Goal: Transaction & Acquisition: Book appointment/travel/reservation

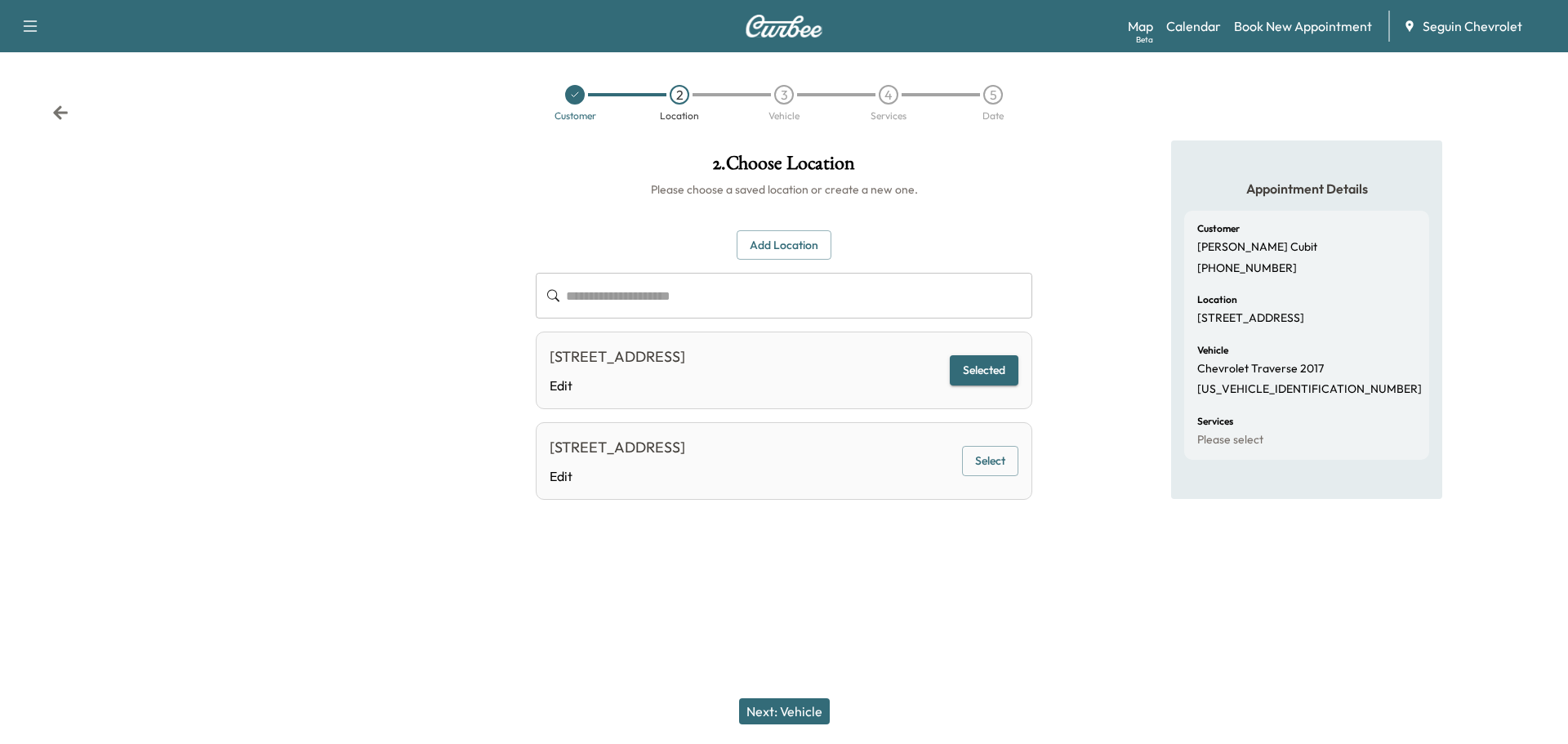
click at [805, 240] on button "Add Location" at bounding box center [784, 246] width 95 height 31
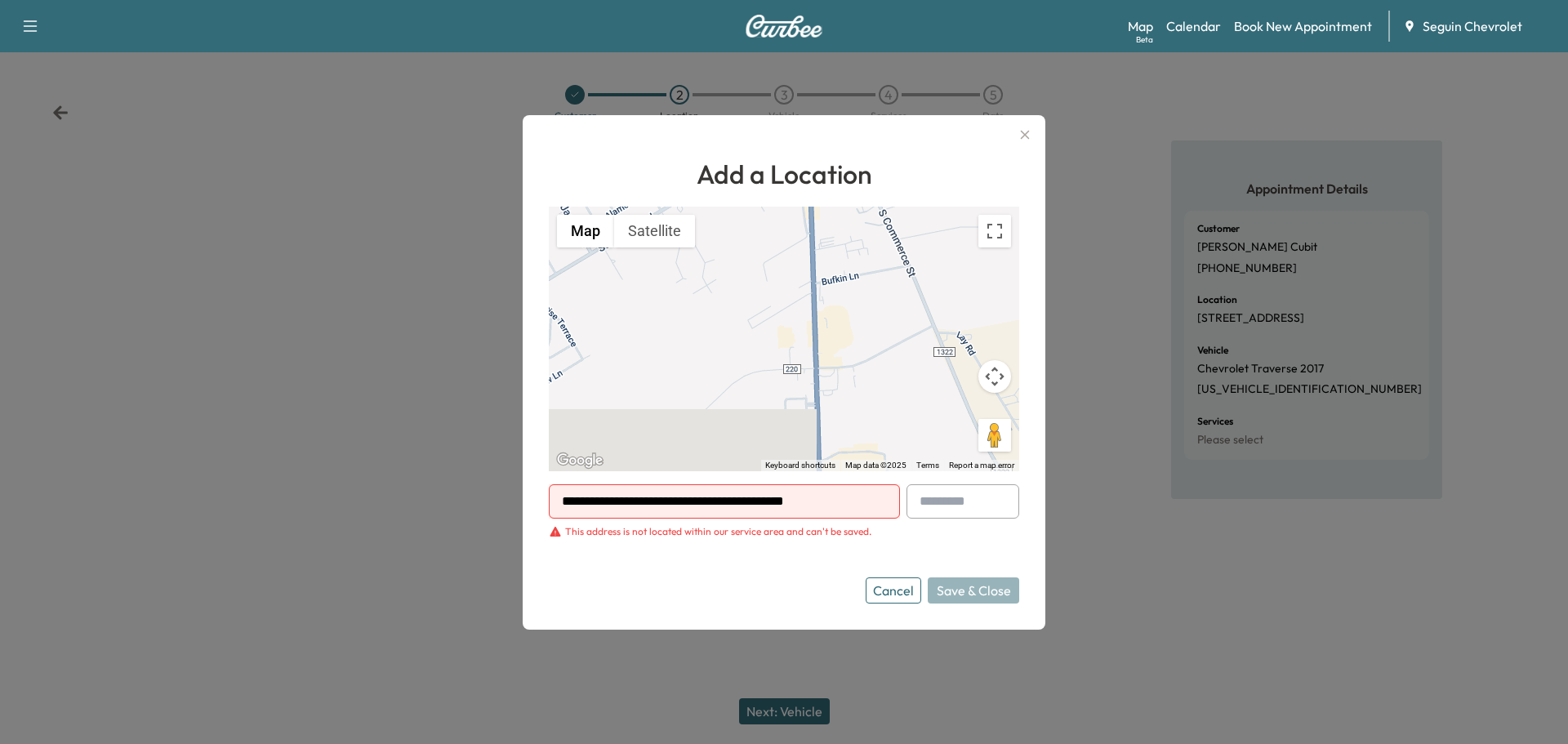
click at [1027, 125] on icon "button" at bounding box center [1025, 135] width 19 height 19
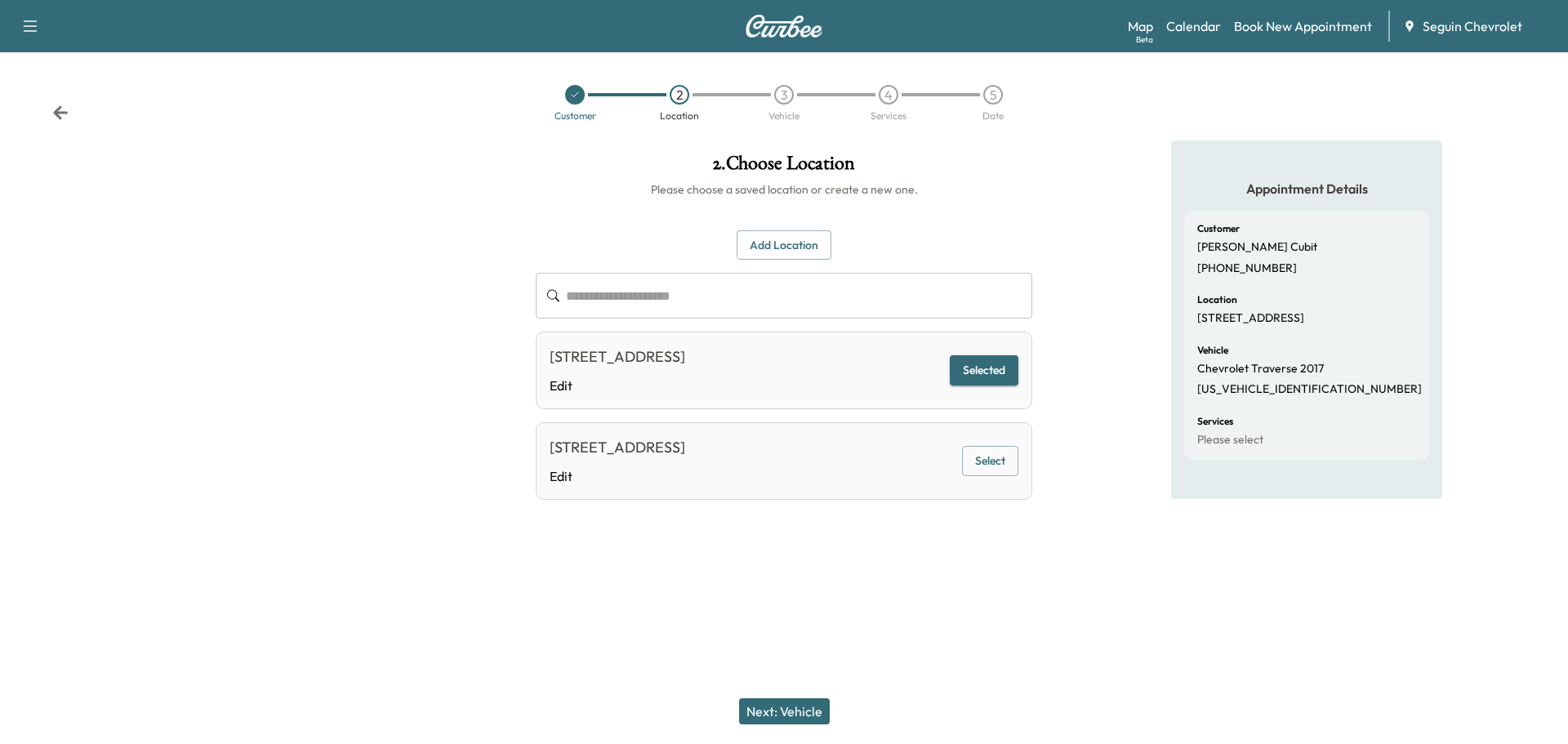
click at [813, 252] on button "Add Location" at bounding box center [784, 246] width 95 height 31
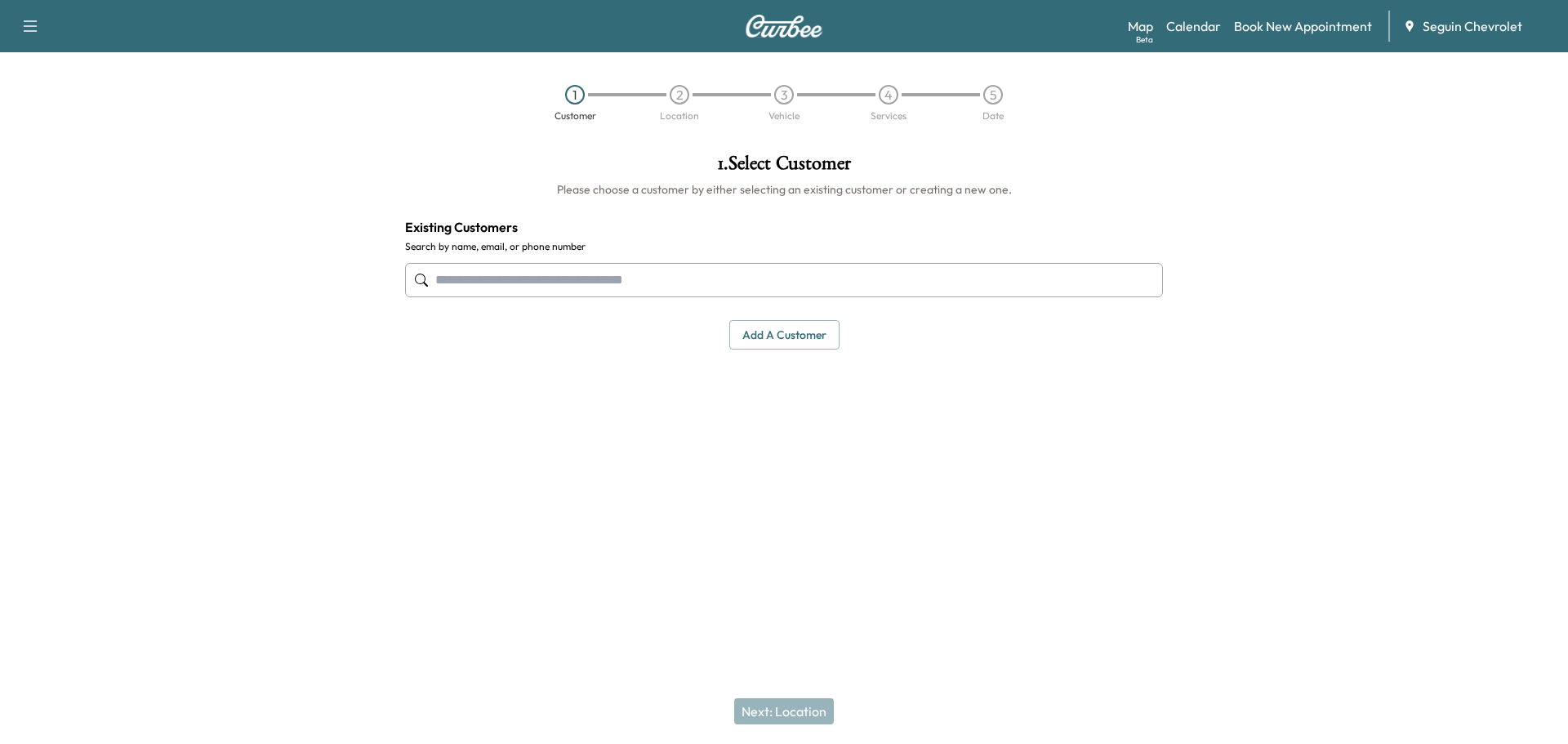
click at [545, 286] on input "text" at bounding box center [784, 280] width 758 height 34
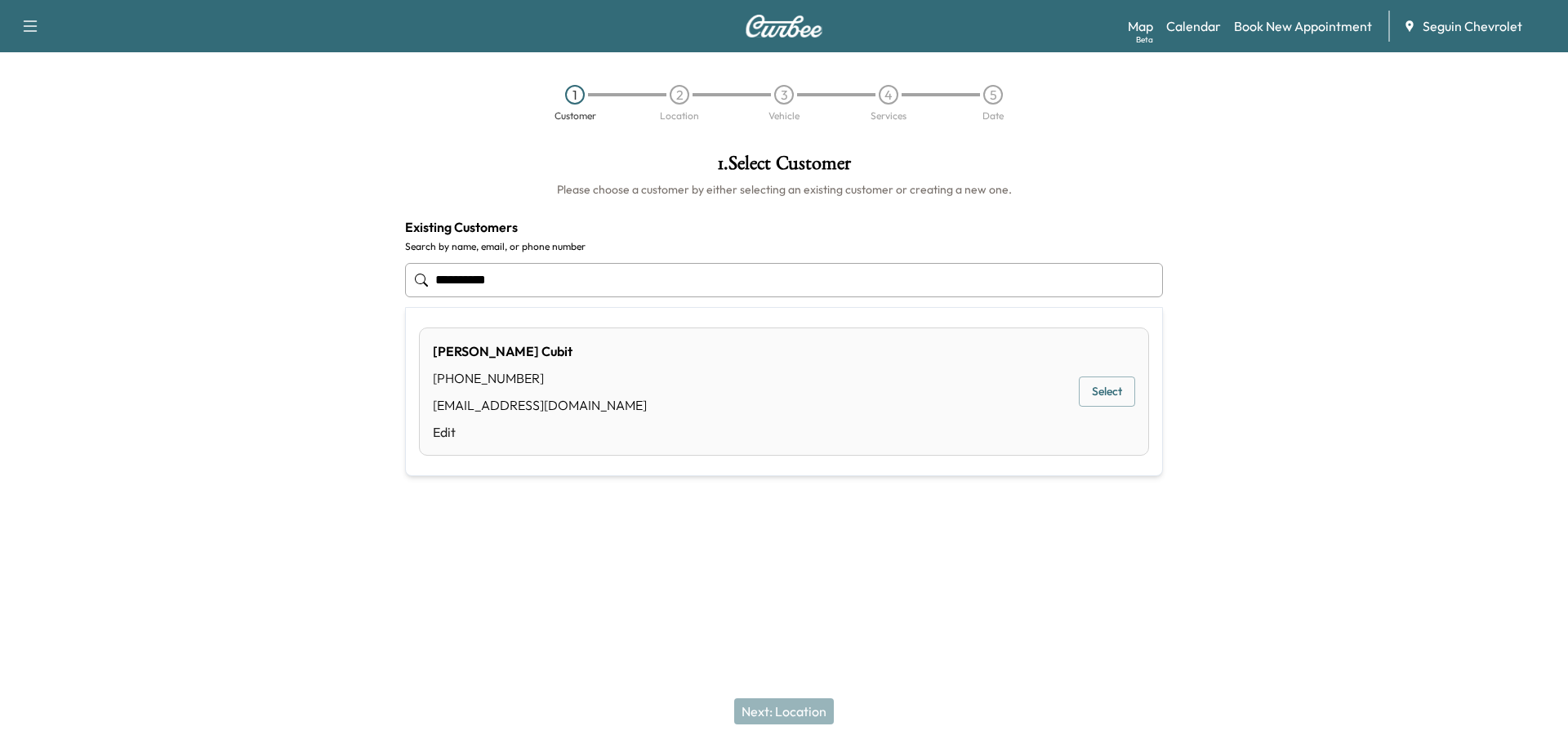
click at [1117, 389] on button "Select" at bounding box center [1107, 392] width 56 height 31
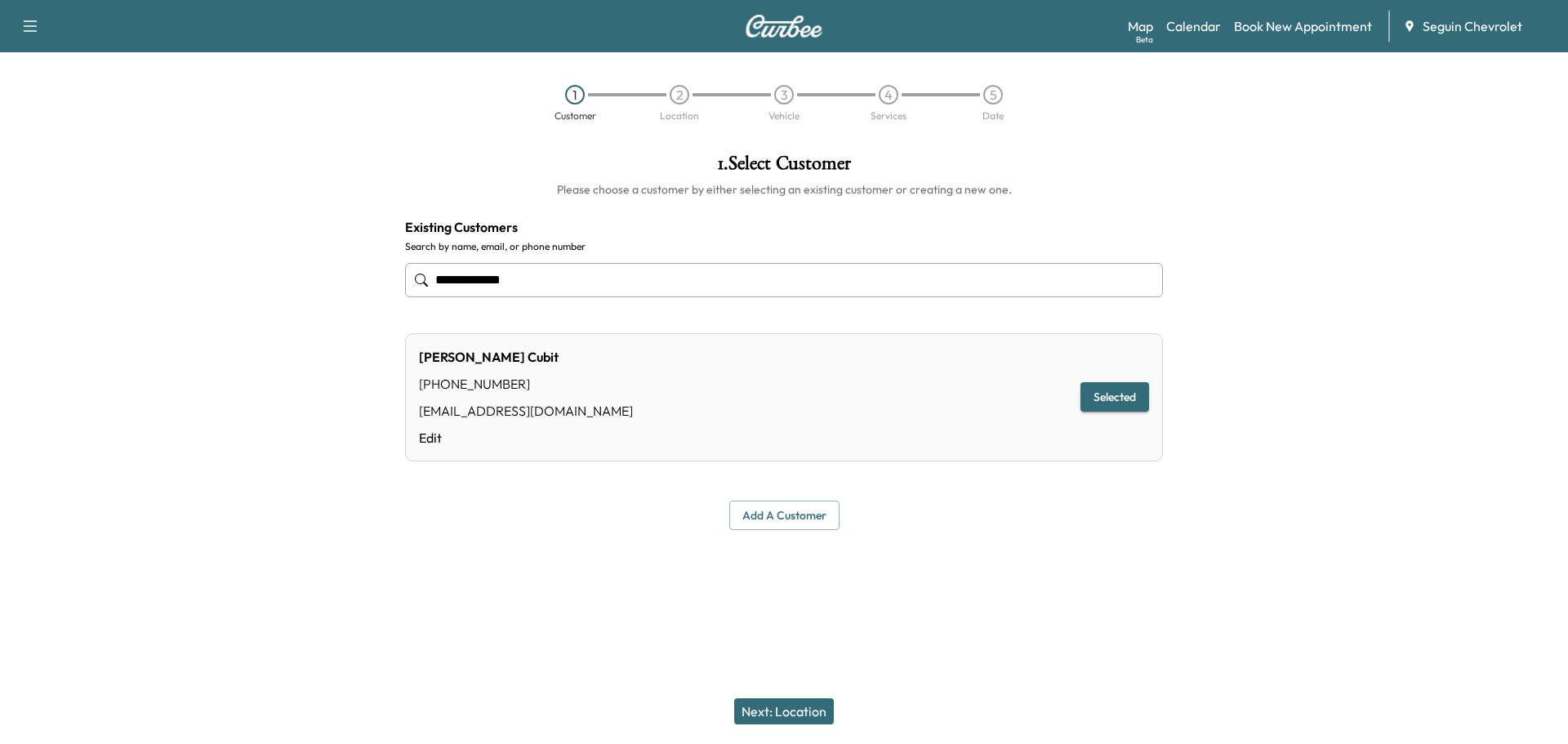
type input "**********"
click at [1117, 389] on button "Selected" at bounding box center [1115, 398] width 69 height 31
click at [803, 707] on button "Next: Location" at bounding box center [784, 711] width 99 height 26
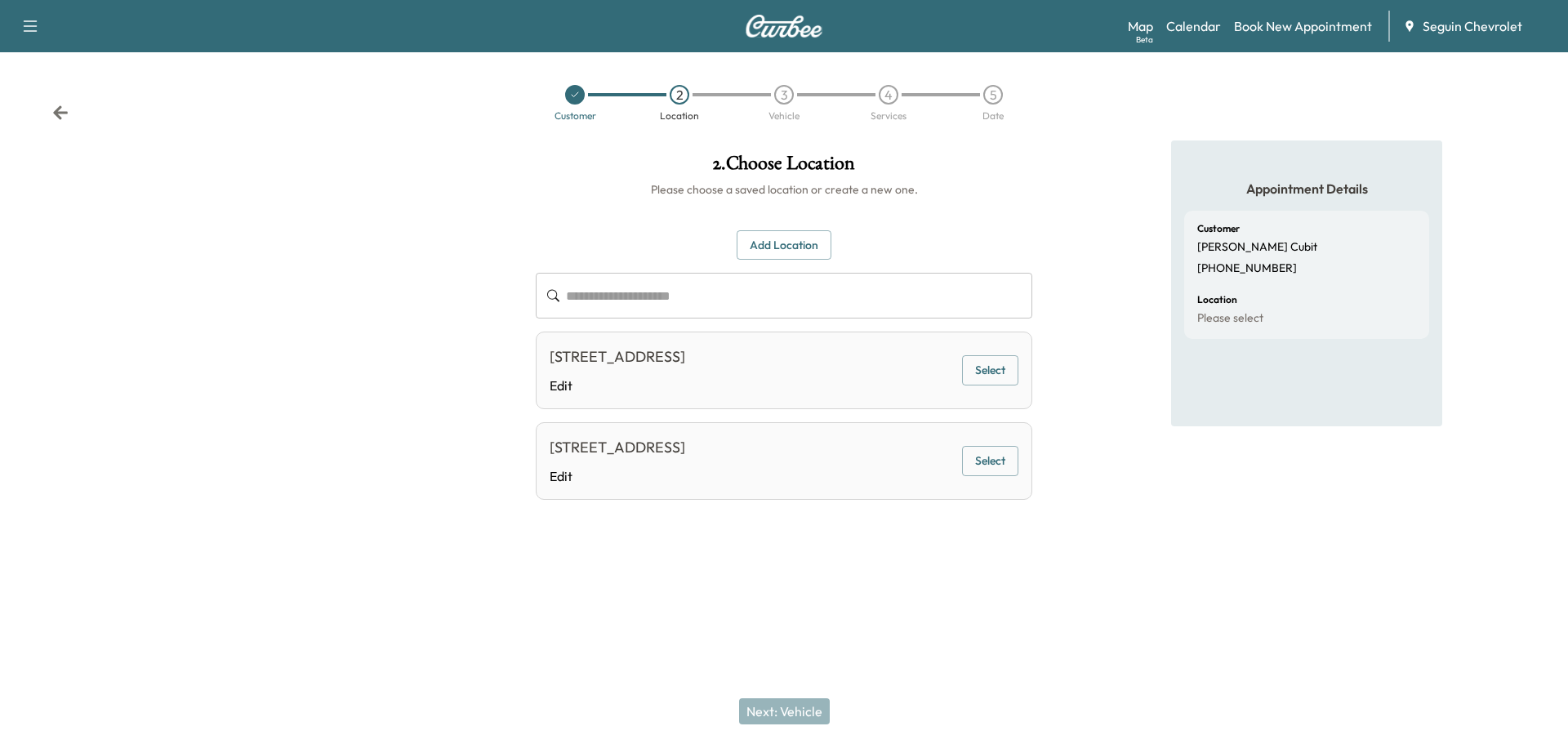
click at [802, 241] on button "Add Location" at bounding box center [784, 246] width 95 height 31
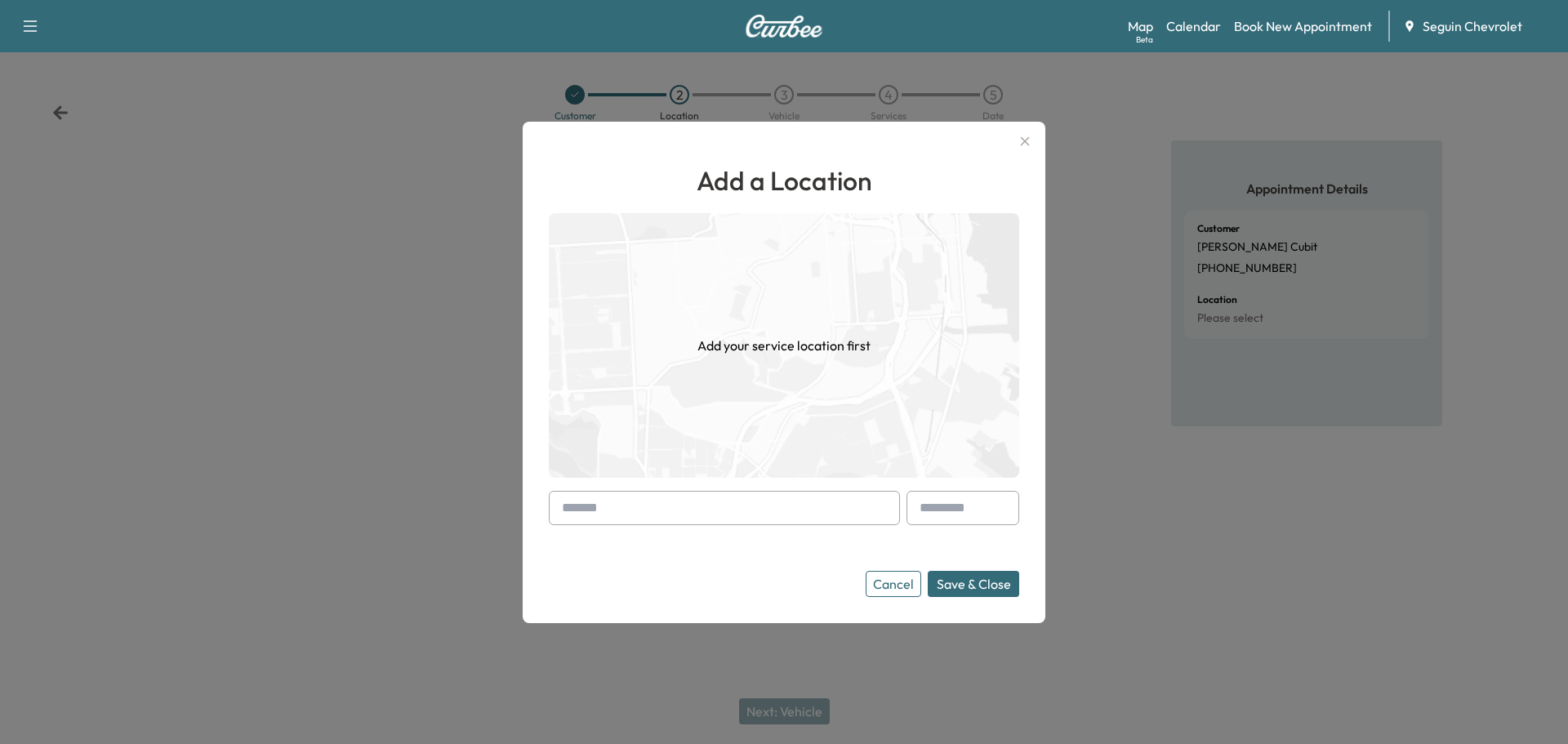
click at [707, 513] on input "text" at bounding box center [724, 508] width 351 height 34
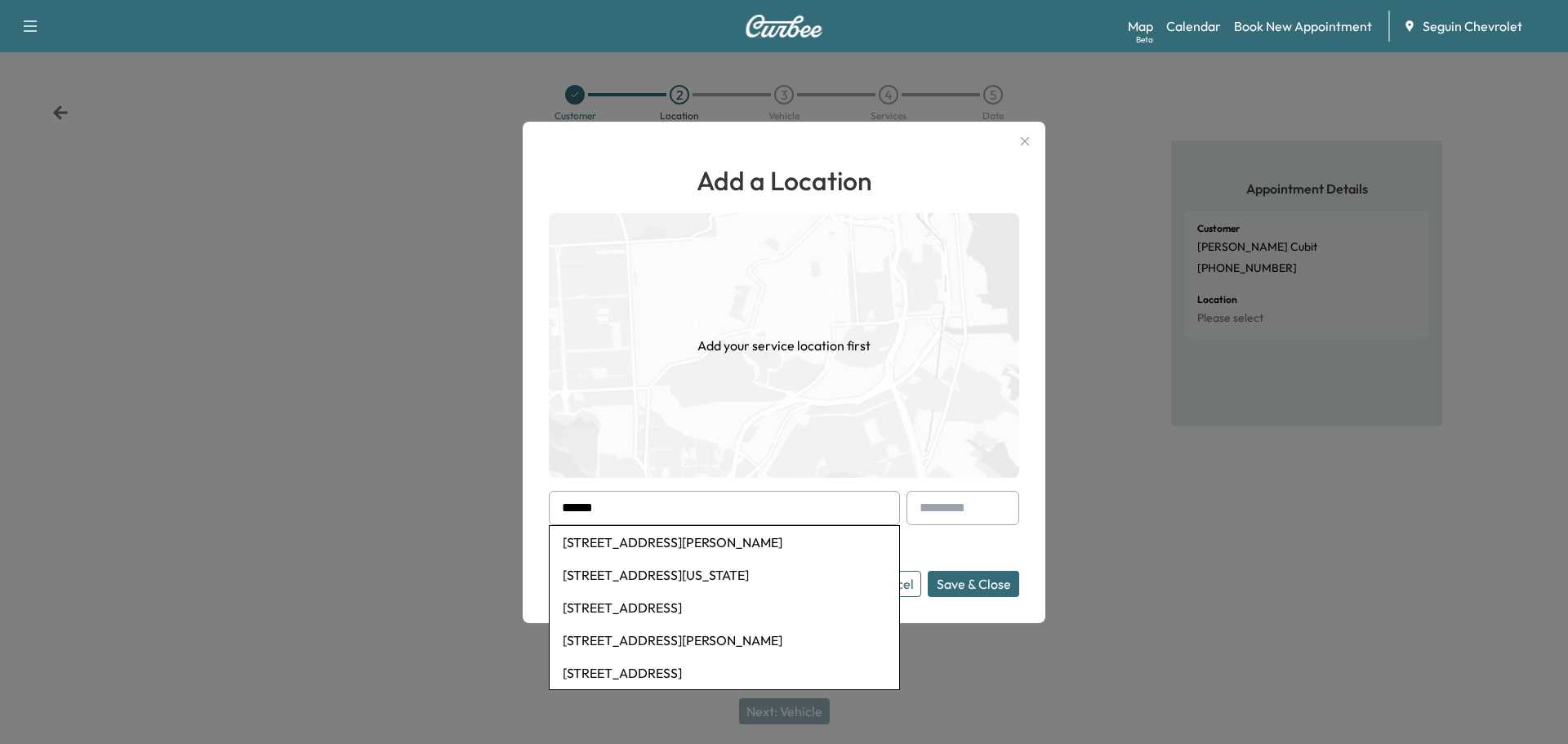
click at [750, 577] on li "[STREET_ADDRESS][US_STATE]" at bounding box center [724, 575] width 349 height 33
type input "**********"
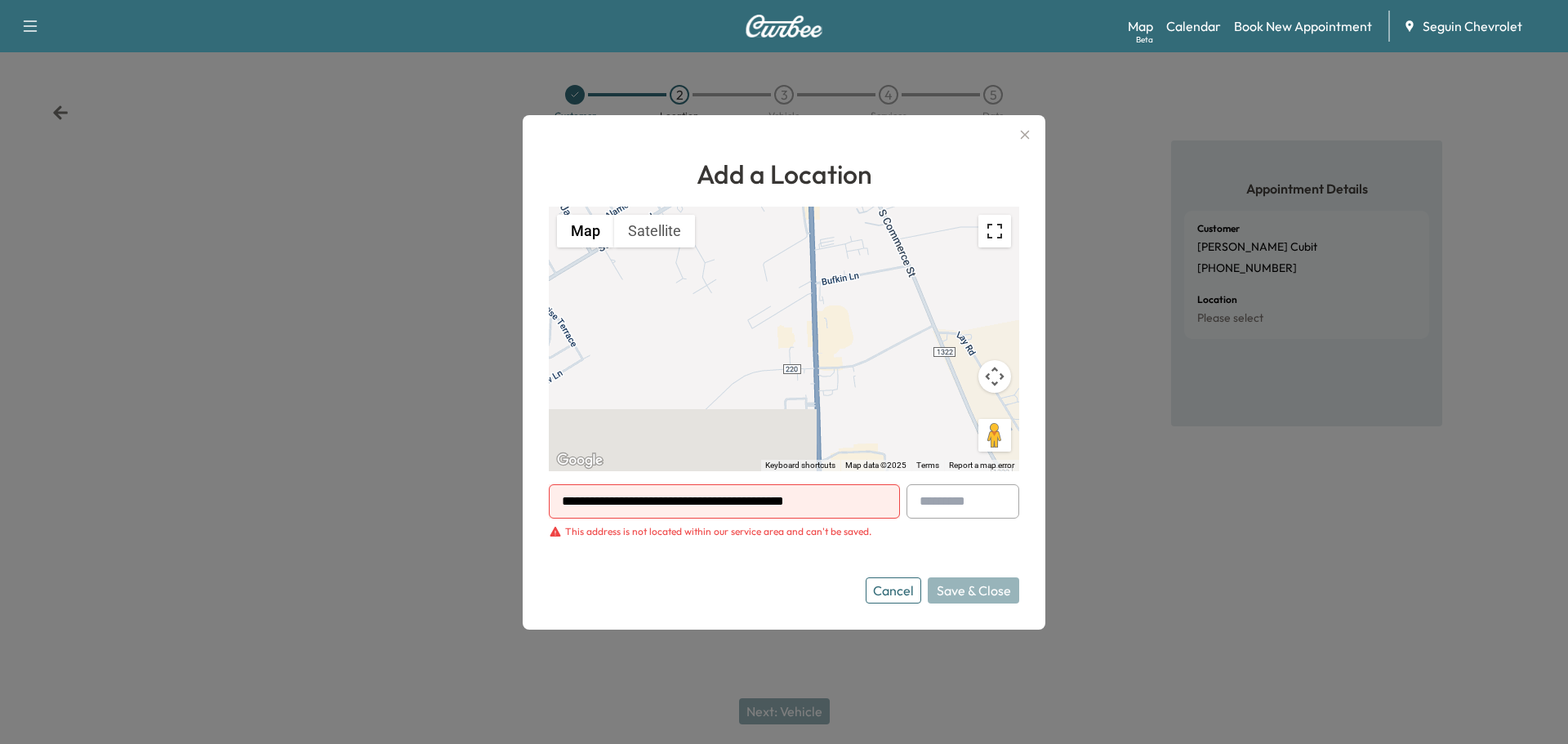
drag, startPoint x: 997, startPoint y: 234, endPoint x: 997, endPoint y: 333, distance: 99.0
click at [997, 234] on button "Toggle fullscreen view" at bounding box center [995, 231] width 33 height 33
click at [847, 509] on input "**********" at bounding box center [724, 501] width 351 height 34
click at [992, 588] on div "Cancel Save & Close" at bounding box center [942, 590] width 154 height 26
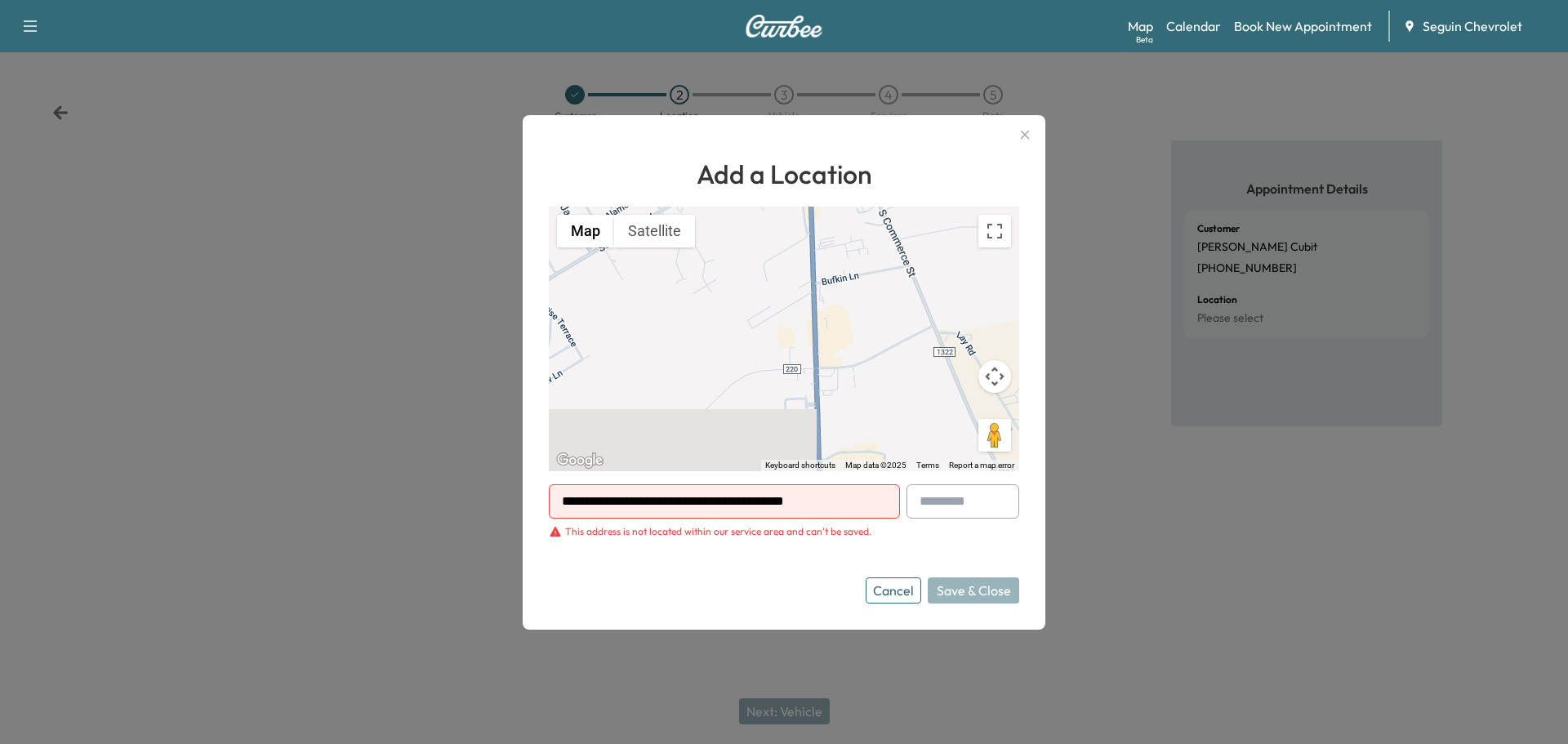
click at [875, 580] on button "Cancel" at bounding box center [894, 590] width 55 height 26
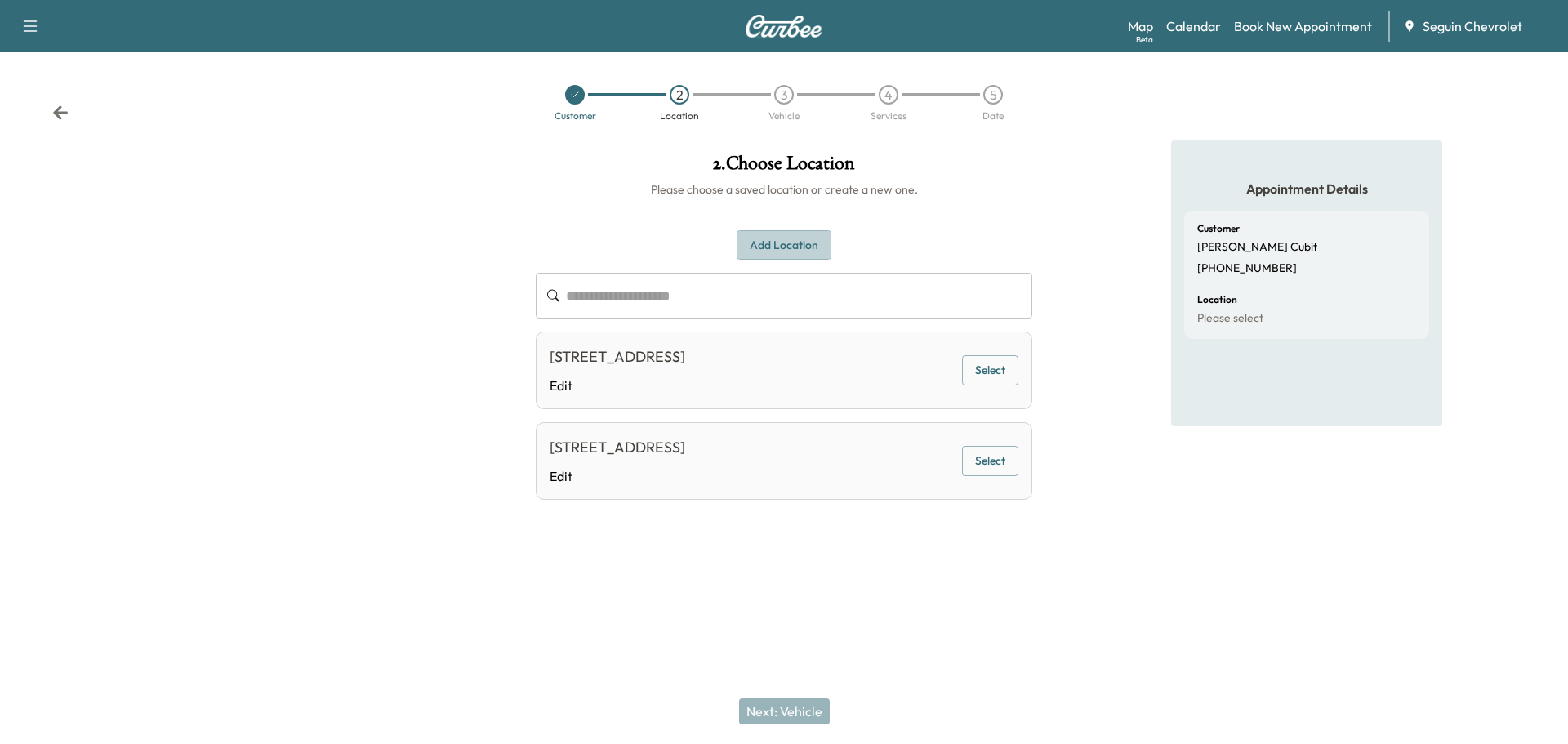
click at [805, 245] on button "Add Location" at bounding box center [784, 246] width 95 height 31
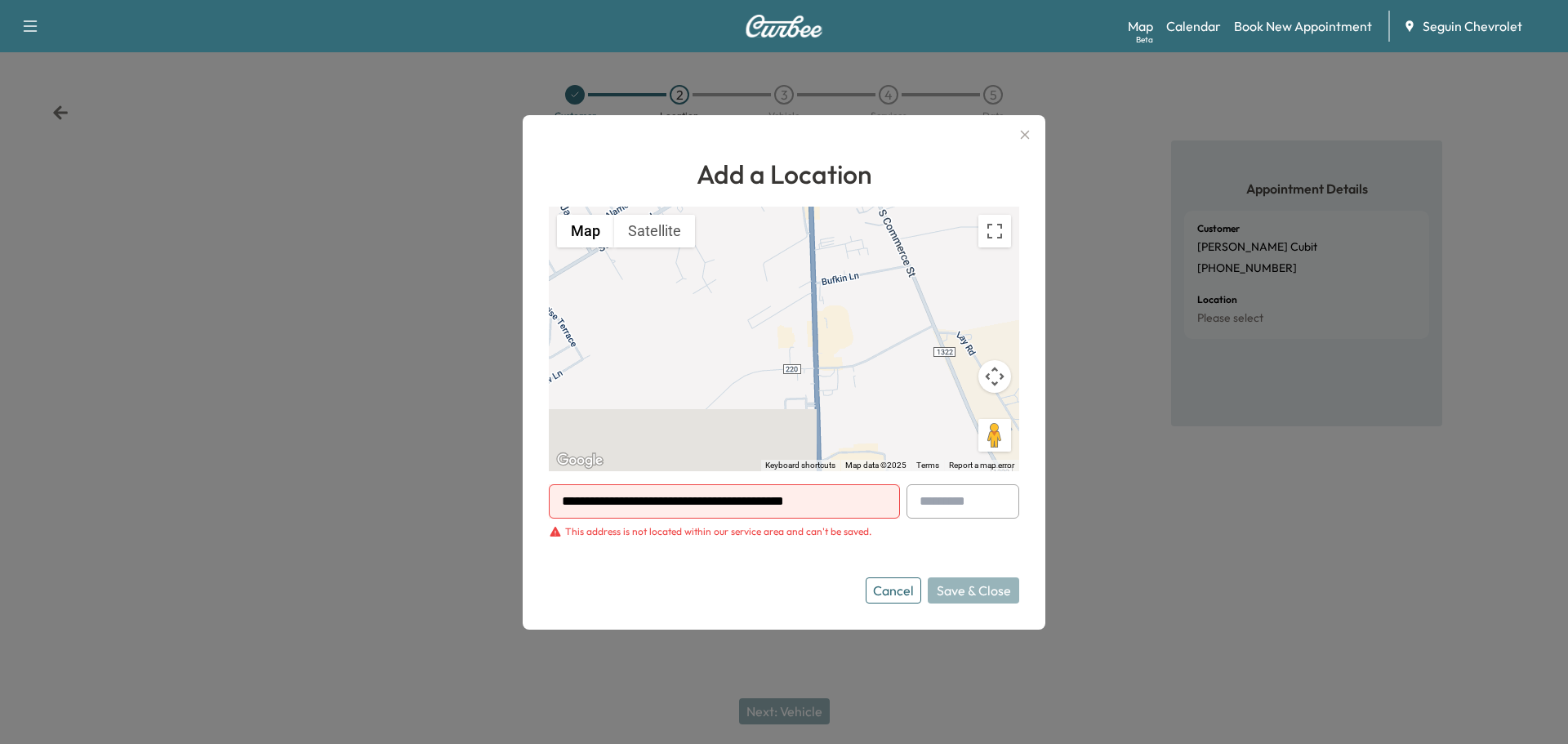
click at [791, 496] on input "**********" at bounding box center [724, 501] width 351 height 34
drag, startPoint x: 791, startPoint y: 496, endPoint x: 731, endPoint y: 414, distance: 101.6
click at [731, 414] on div "To activate drag with keyboard, press Alt + Enter. Once in keyboard drag state,…" at bounding box center [784, 339] width 471 height 265
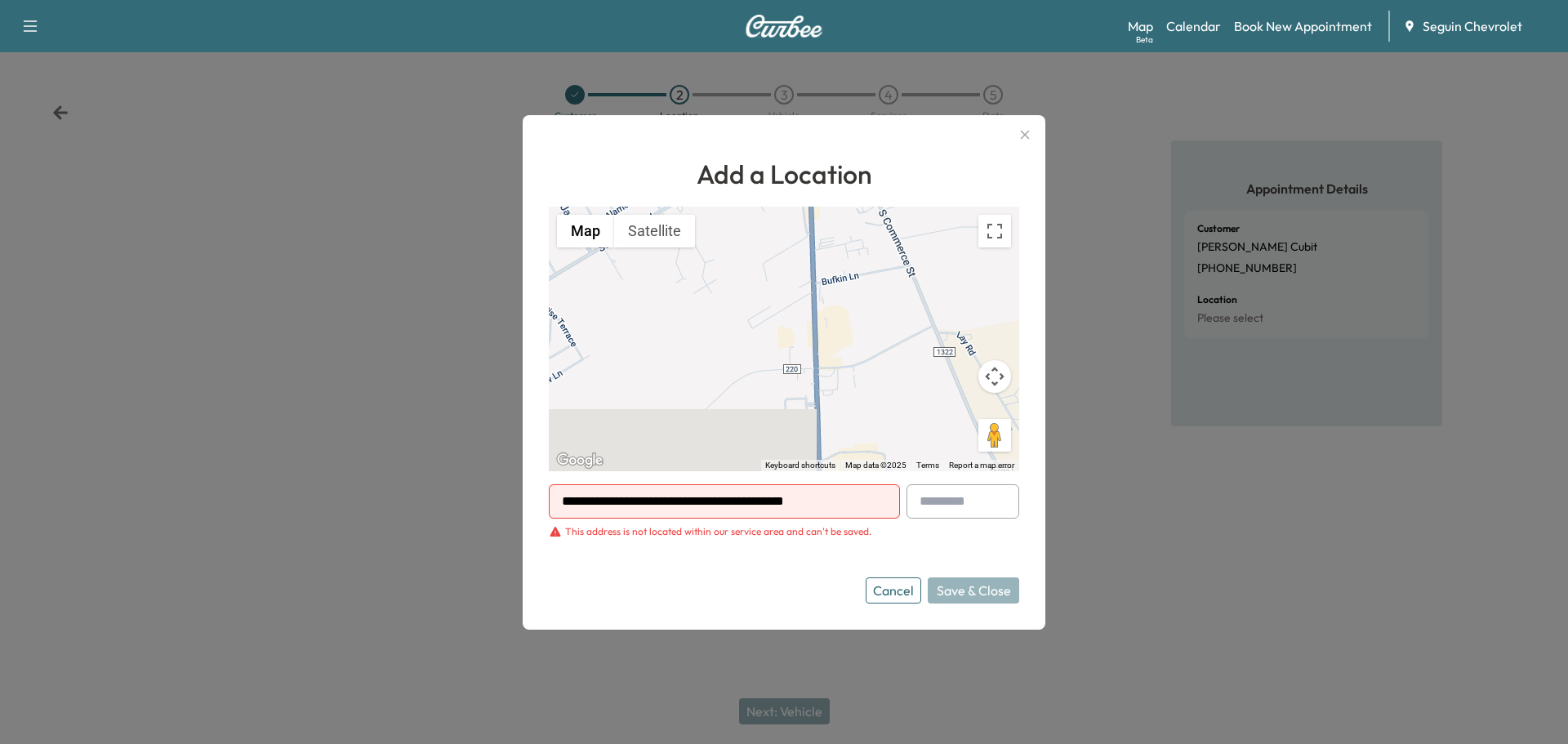
click at [878, 506] on div at bounding box center [884, 501] width 19 height 19
click at [1026, 131] on icon "button" at bounding box center [1025, 135] width 19 height 19
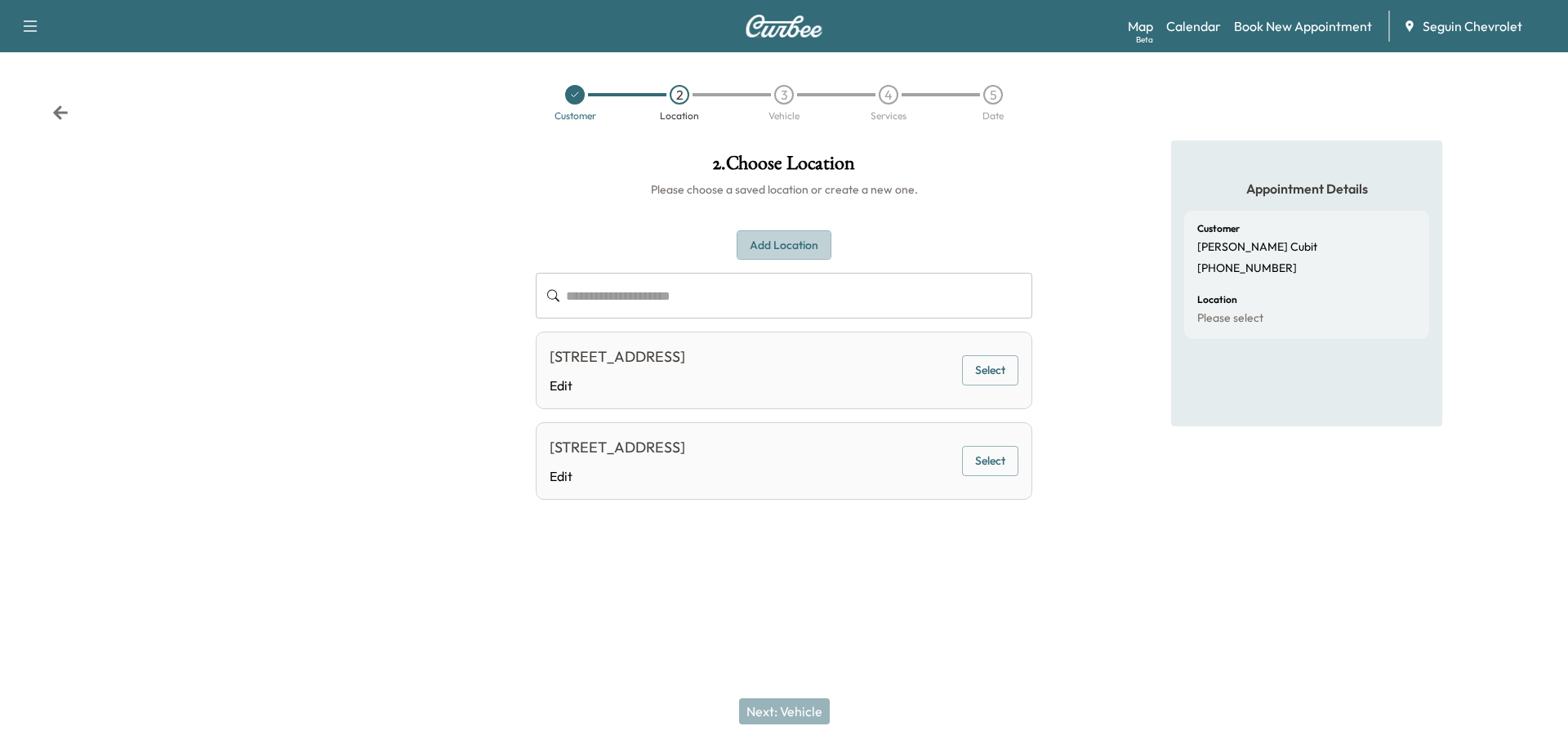
click at [766, 243] on button "Add Location" at bounding box center [784, 246] width 95 height 31
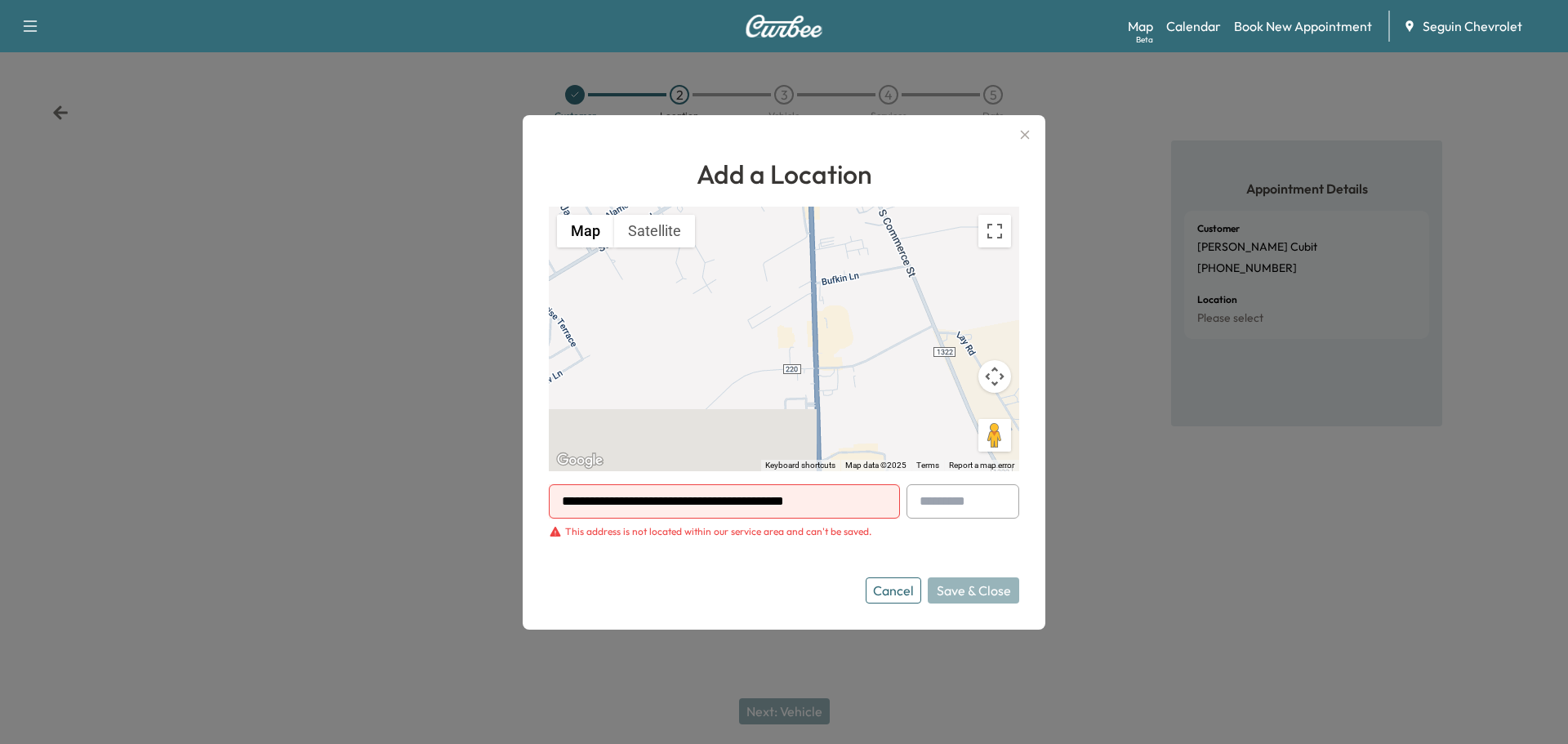
click at [777, 496] on input "**********" at bounding box center [724, 501] width 351 height 34
click at [1024, 133] on icon "button" at bounding box center [1025, 134] width 9 height 9
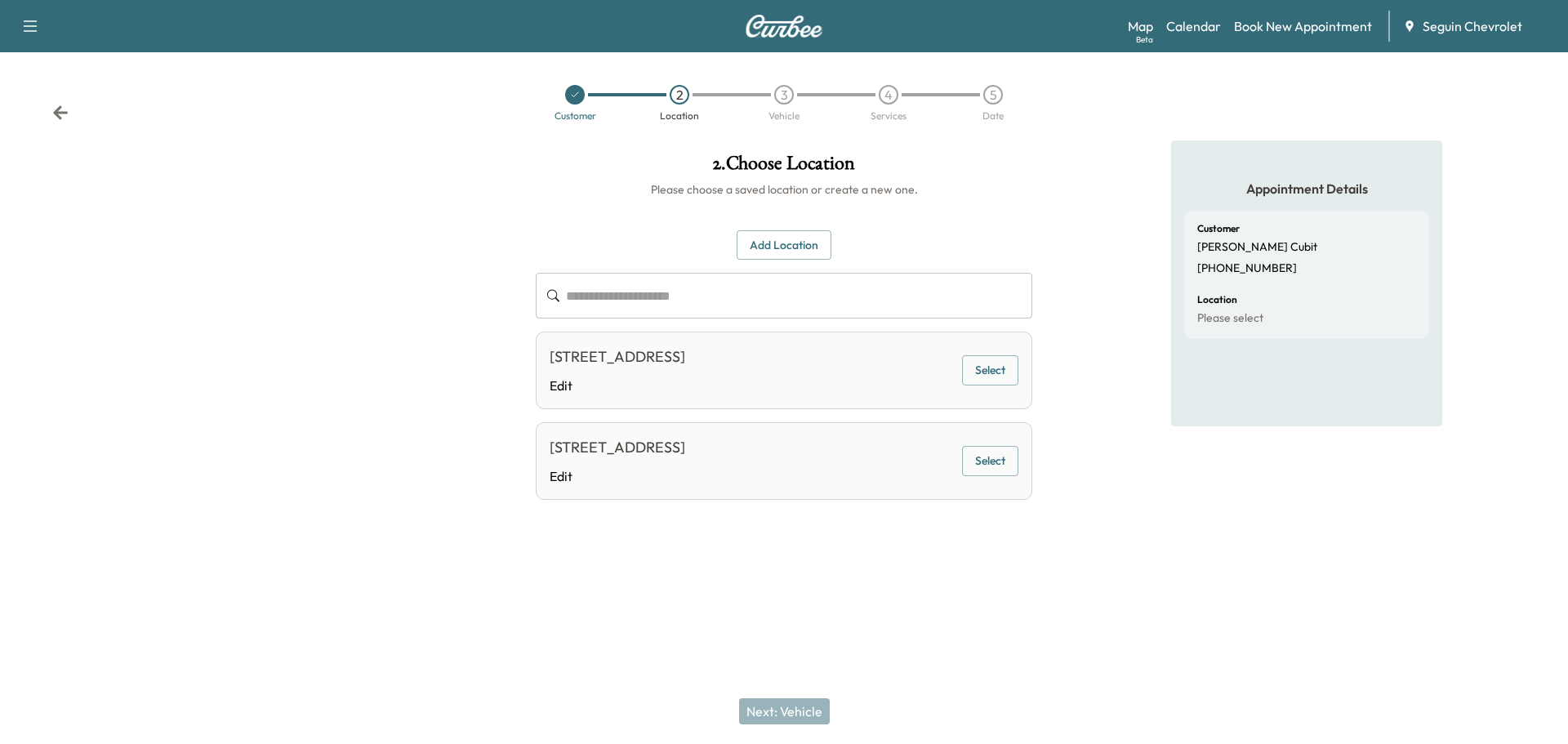
click at [56, 109] on icon at bounding box center [60, 112] width 14 height 14
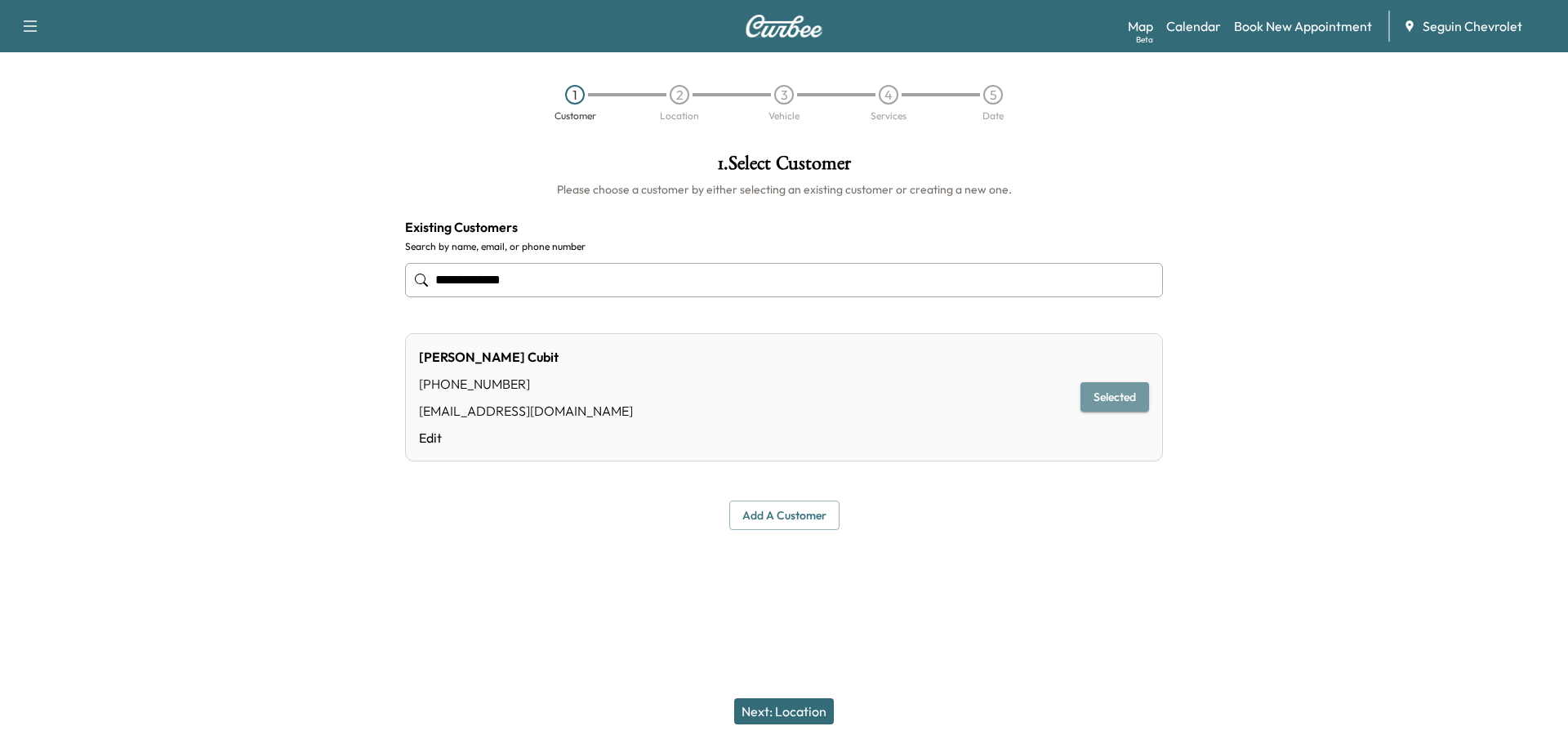
click at [1116, 401] on button "Selected" at bounding box center [1115, 398] width 69 height 31
click at [800, 703] on button "Next: Location" at bounding box center [784, 711] width 99 height 26
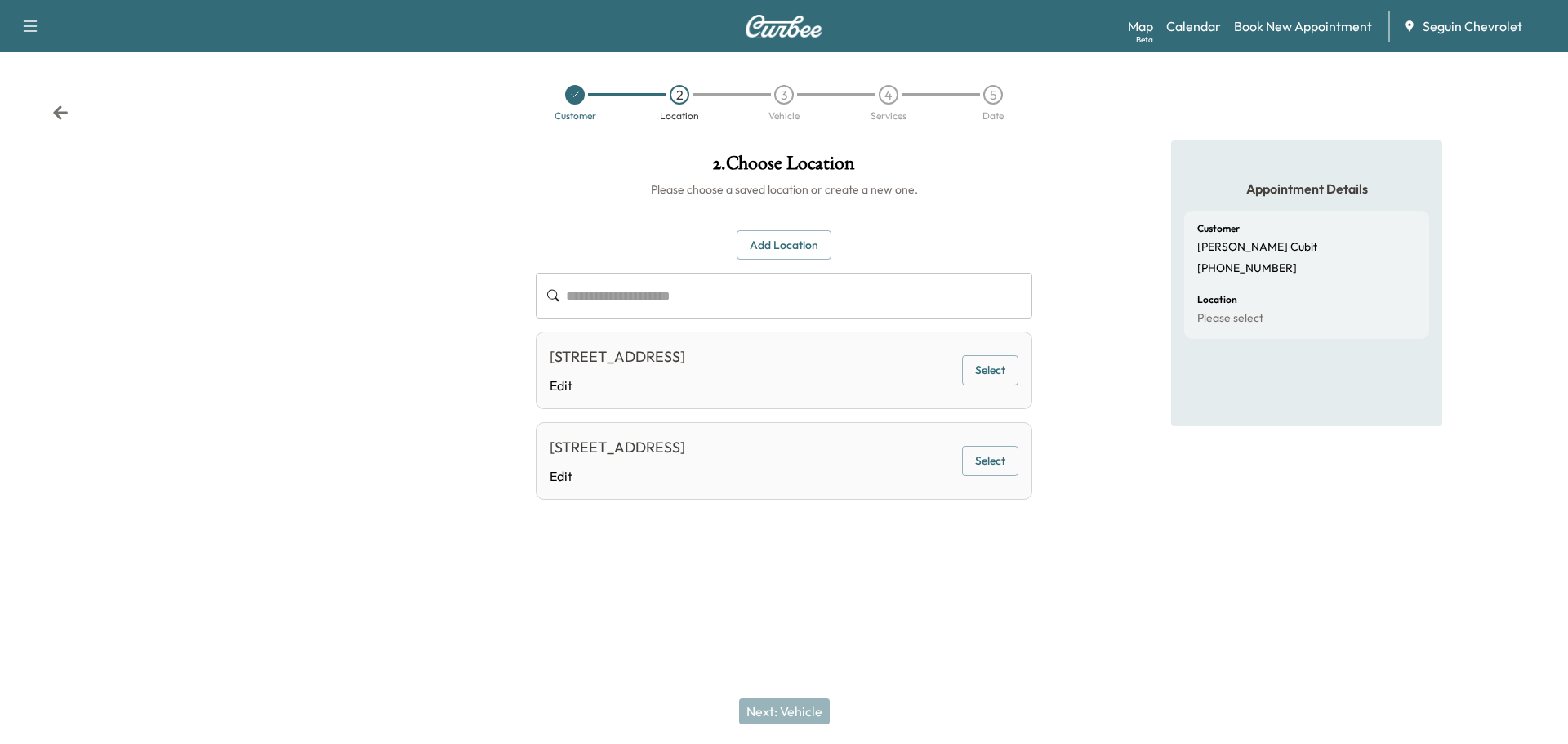
click at [805, 243] on button "Add Location" at bounding box center [784, 246] width 95 height 31
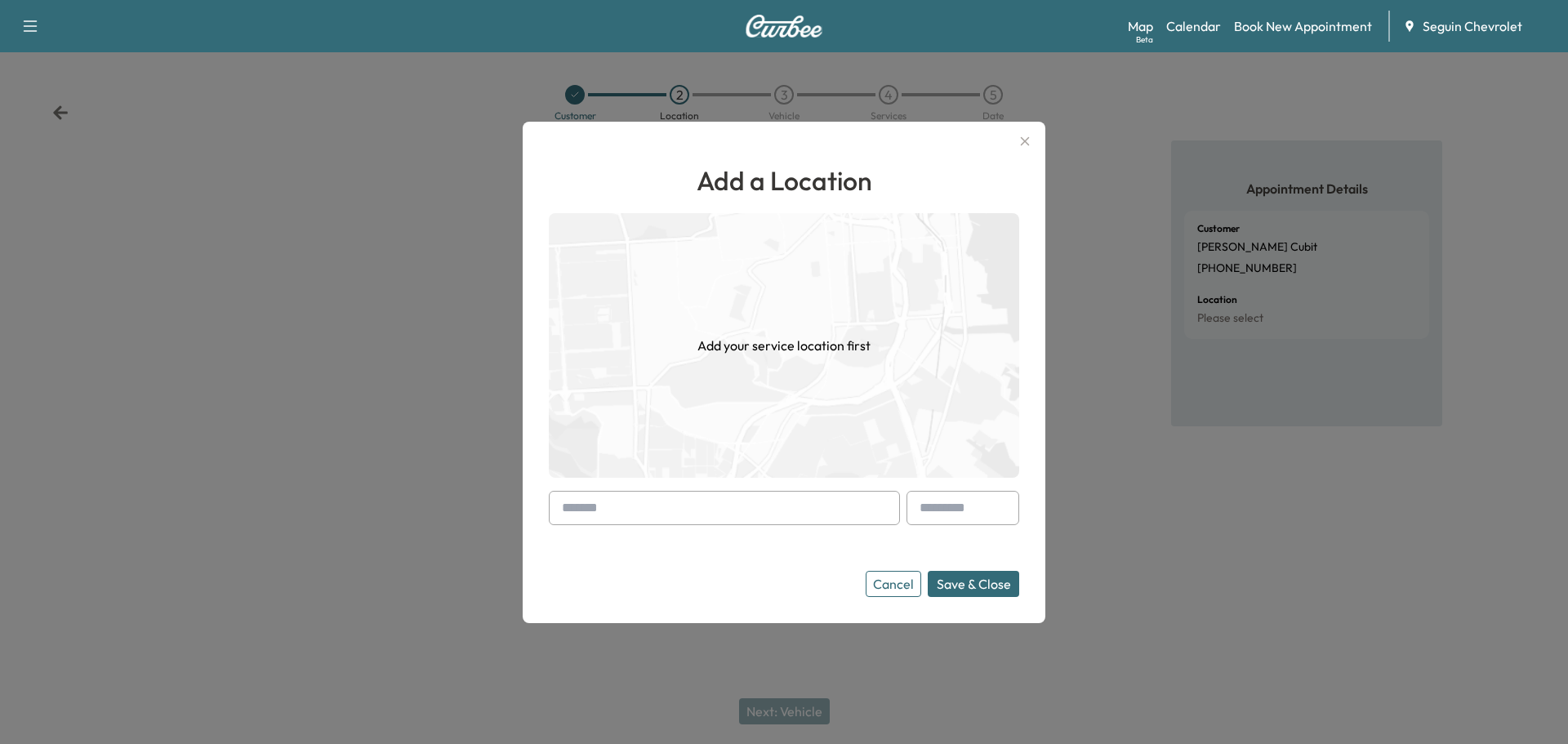
click at [640, 504] on input "text" at bounding box center [724, 508] width 351 height 34
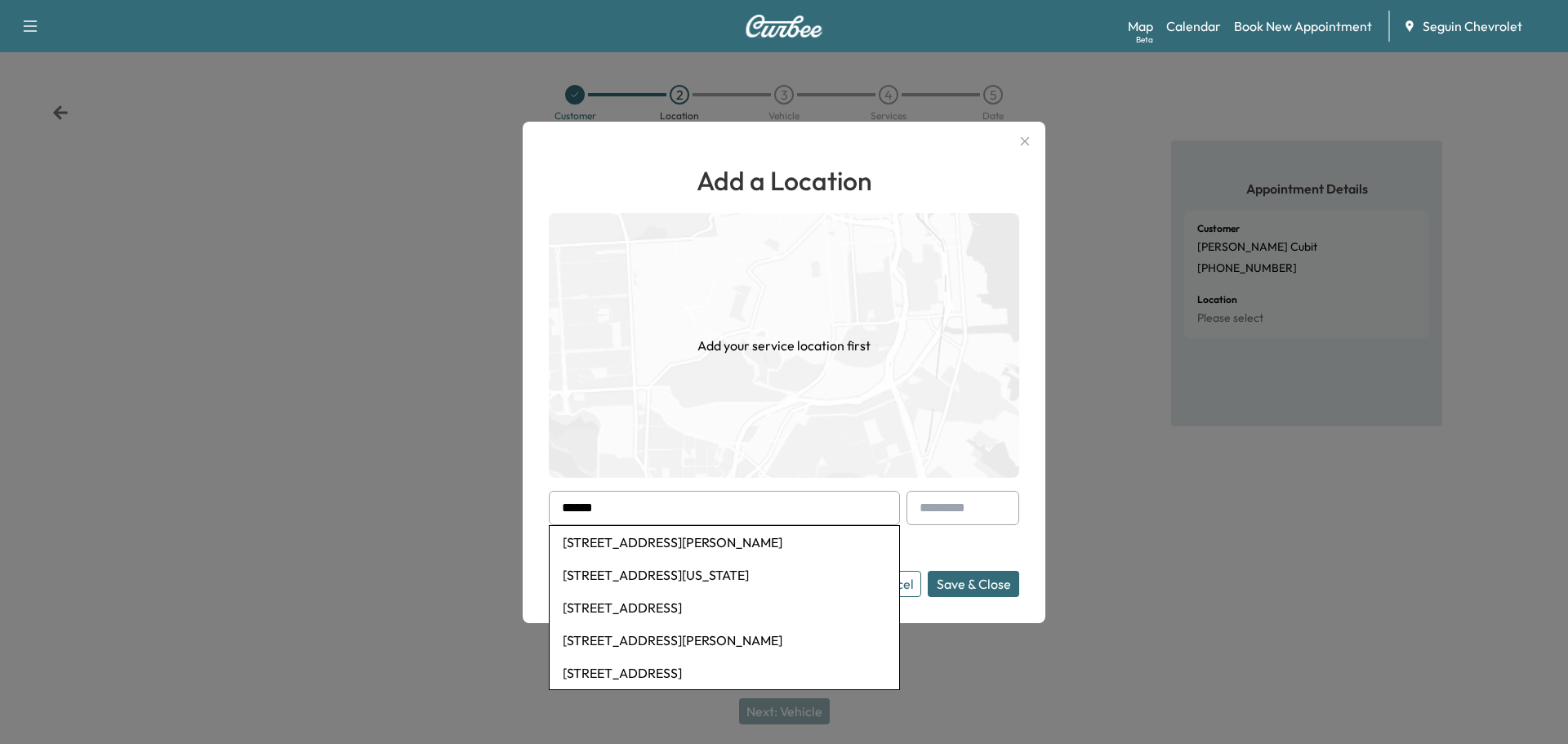
click at [711, 571] on li "1703 South Colorado Street, Lockhart, TX, USA" at bounding box center [724, 575] width 349 height 33
type input "**********"
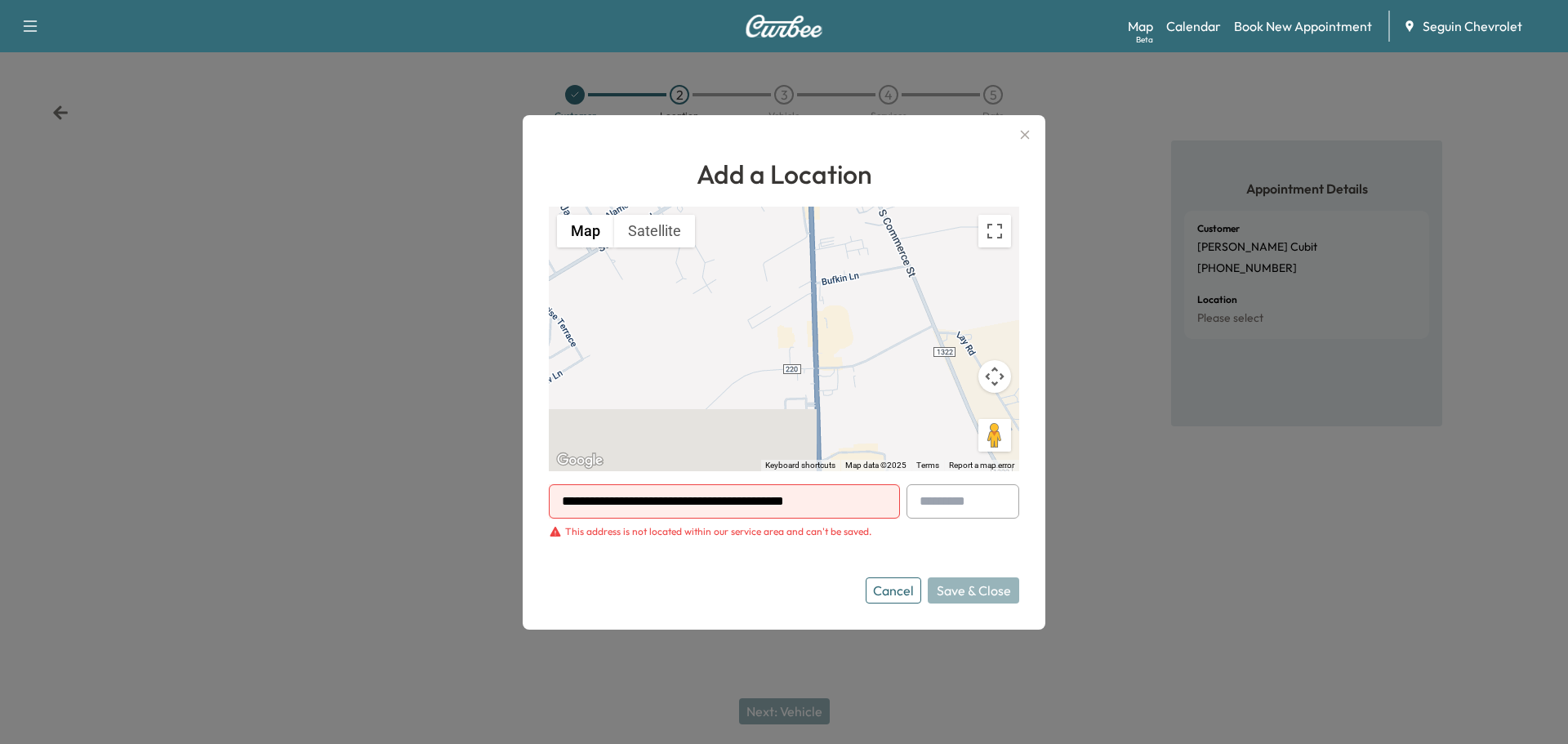
click at [1031, 133] on icon "button" at bounding box center [1025, 135] width 19 height 19
